Goal: Transaction & Acquisition: Purchase product/service

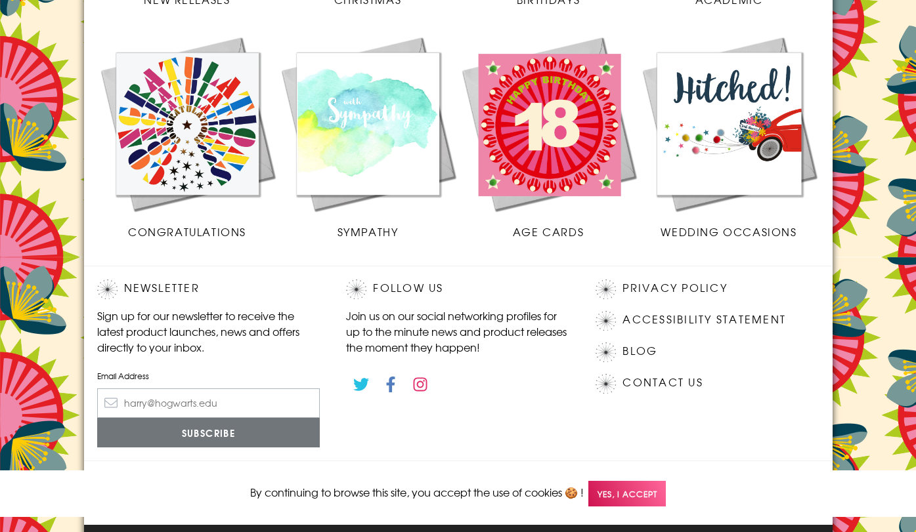
scroll to position [601, 0]
